Goal: Task Accomplishment & Management: Manage account settings

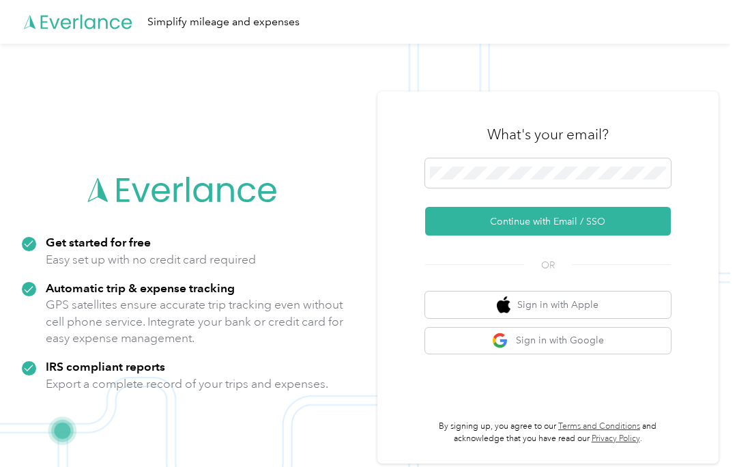
click at [597, 233] on button "Continue with Email / SSO" at bounding box center [548, 221] width 246 height 29
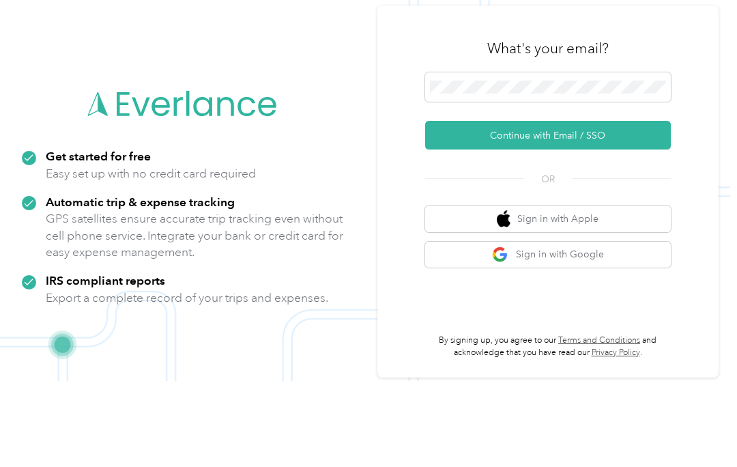
click at [585, 207] on button "Continue with Email / SSO" at bounding box center [548, 221] width 246 height 29
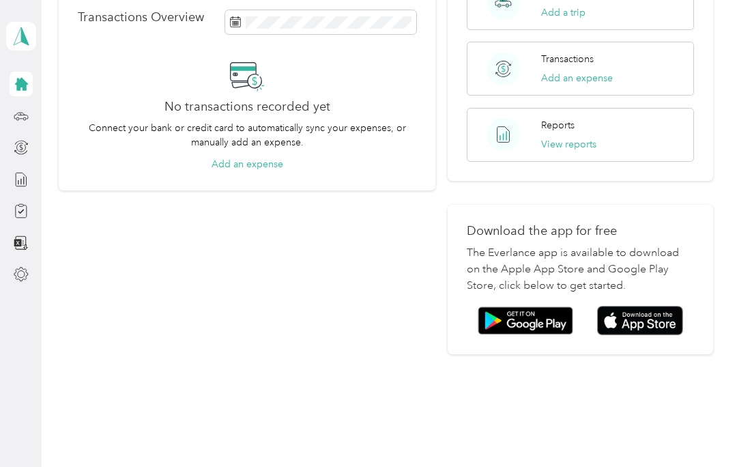
scroll to position [263, 0]
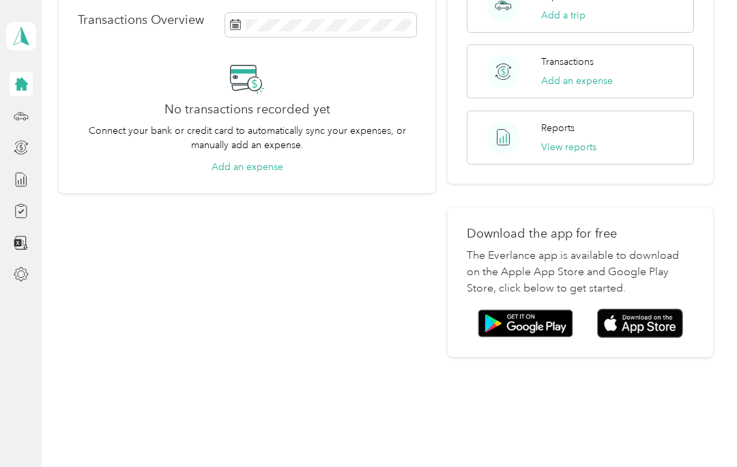
click at [667, 308] on img at bounding box center [640, 322] width 86 height 29
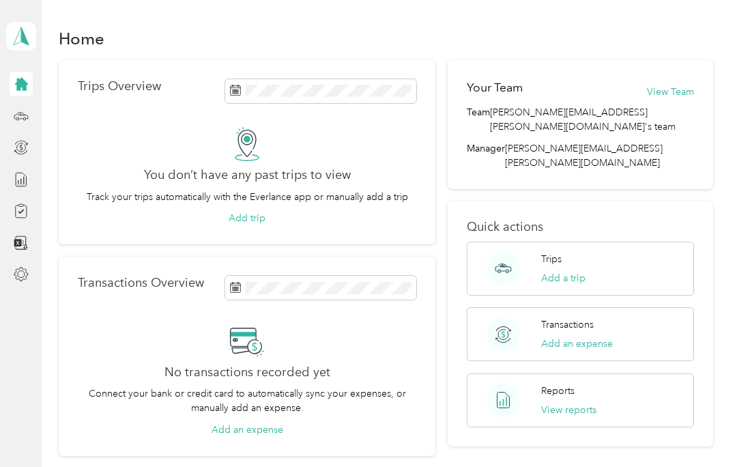
scroll to position [0, 0]
click at [29, 41] on icon at bounding box center [21, 36] width 20 height 19
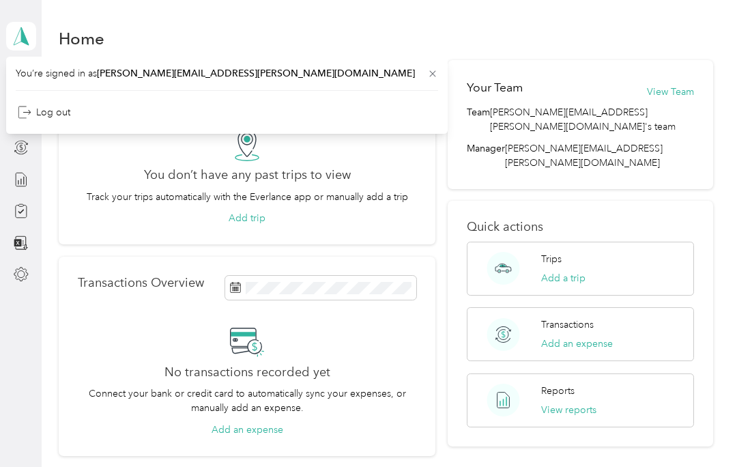
click at [496, 37] on div "Home" at bounding box center [386, 38] width 655 height 29
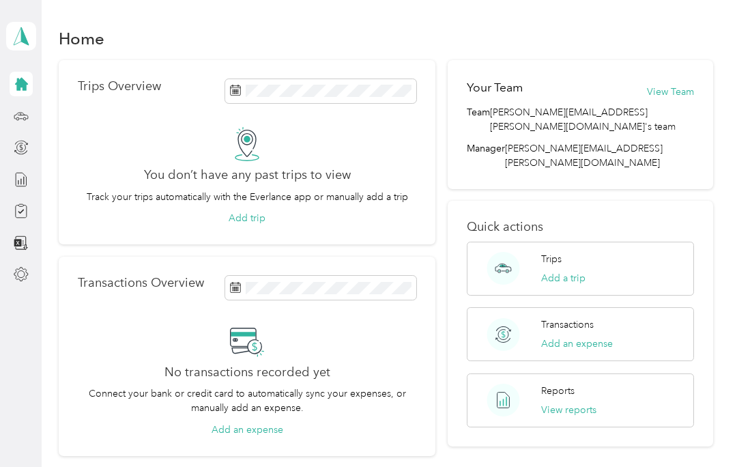
click at [25, 81] on icon at bounding box center [21, 84] width 13 height 13
click at [52, 122] on div "Trips" at bounding box center [54, 115] width 40 height 33
click at [27, 344] on aside "[PERSON_NAME] Personal dashboard" at bounding box center [21, 233] width 42 height 467
click at [573, 271] on button "Add a trip" at bounding box center [563, 278] width 44 height 14
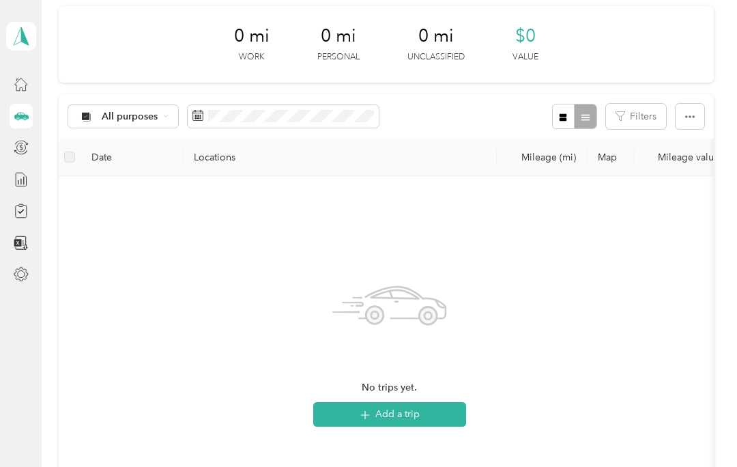
scroll to position [44, 0]
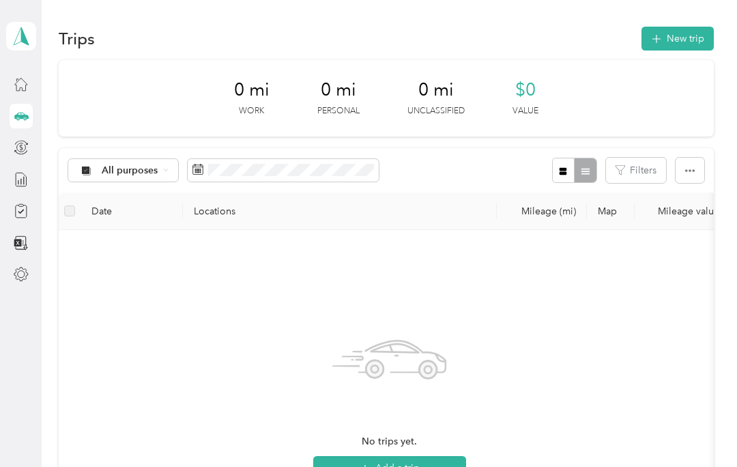
click at [641, 335] on div "No trips yet. Add a trip" at bounding box center [390, 403] width 640 height 325
click at [686, 40] on button "New trip" at bounding box center [677, 39] width 72 height 24
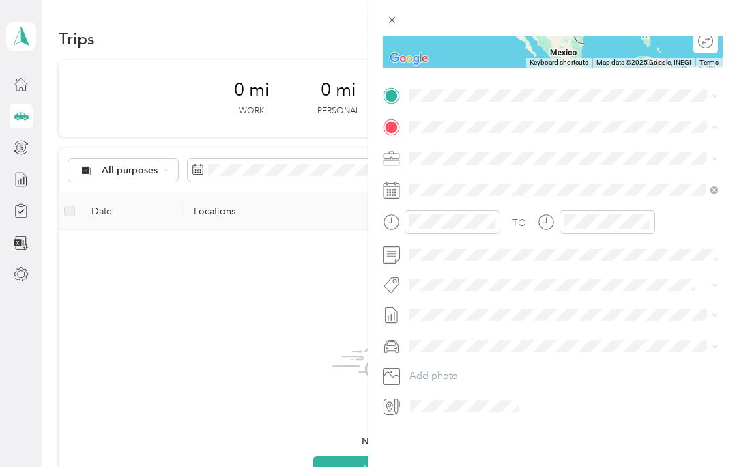
scroll to position [243, 0]
click at [249, 340] on div "New Trip Save This trip cannot be edited because it is either under review, app…" at bounding box center [368, 233] width 737 height 467
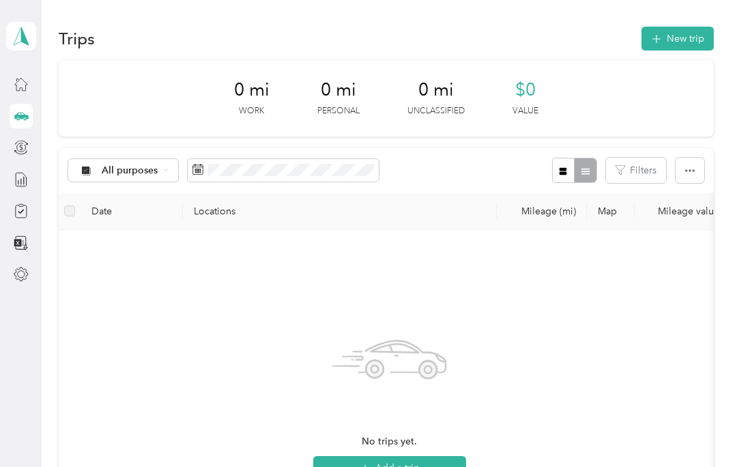
click at [542, 268] on div "No trips yet. Add a trip" at bounding box center [390, 403] width 640 height 325
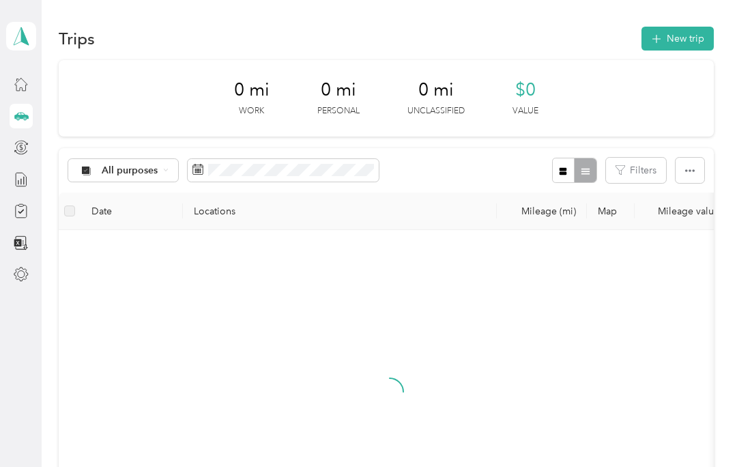
click at [17, 44] on icon at bounding box center [21, 36] width 20 height 19
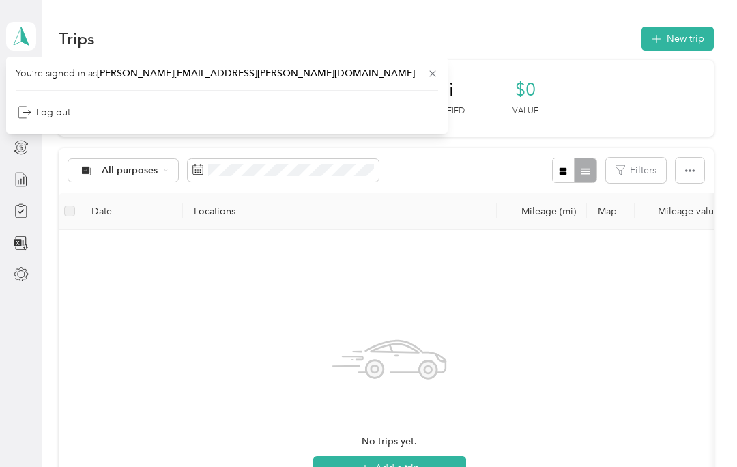
click at [256, 320] on div "No trips yet. Add a trip" at bounding box center [390, 403] width 640 height 325
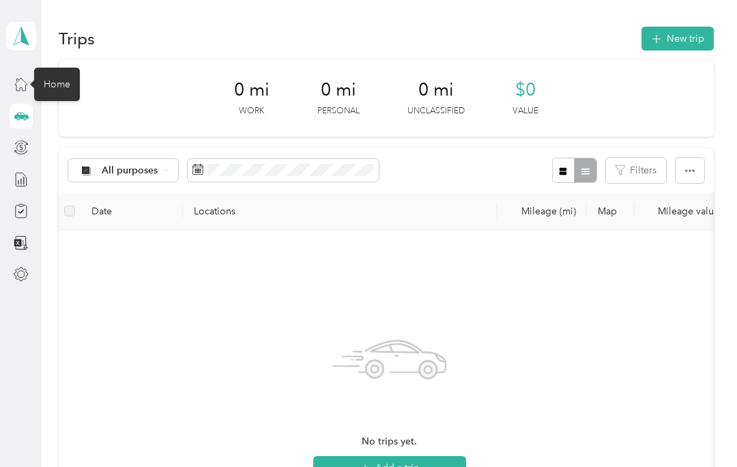
click at [38, 95] on div "Home" at bounding box center [57, 84] width 46 height 33
click at [24, 83] on icon at bounding box center [21, 83] width 15 height 15
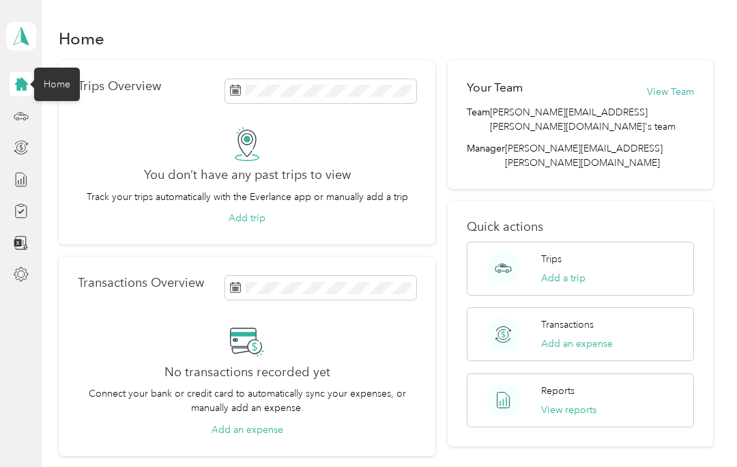
click at [391, 364] on div "No transactions recorded yet Connect your bank or credit card to automatically …" at bounding box center [247, 379] width 339 height 113
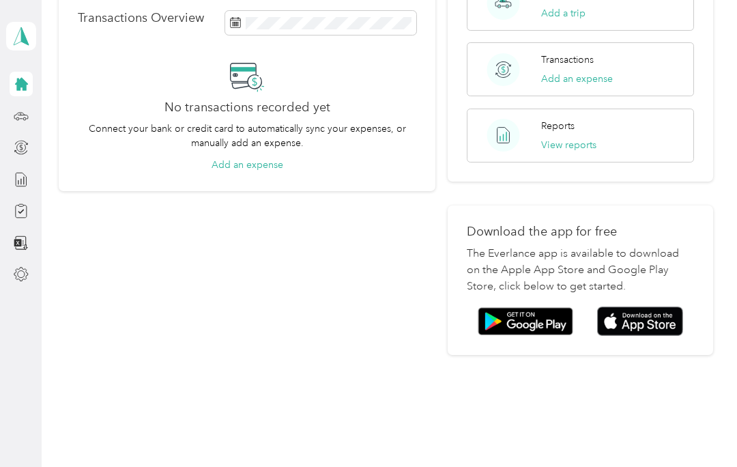
scroll to position [263, 0]
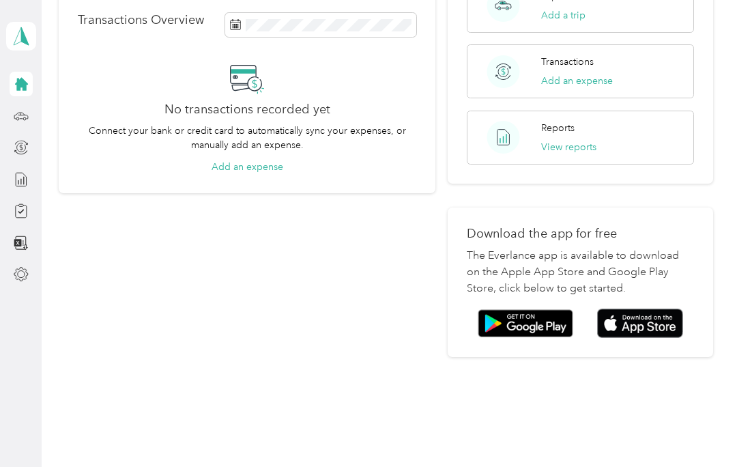
click at [654, 308] on img at bounding box center [640, 322] width 86 height 29
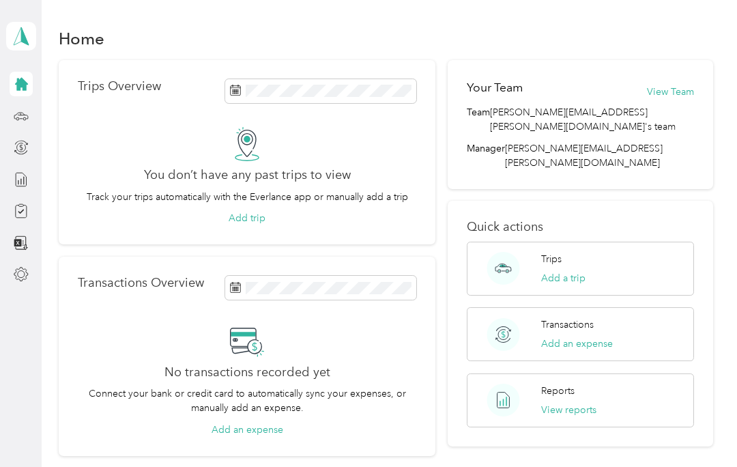
scroll to position [0, 0]
click at [18, 149] on icon at bounding box center [21, 147] width 15 height 15
